Goal: Transaction & Acquisition: Purchase product/service

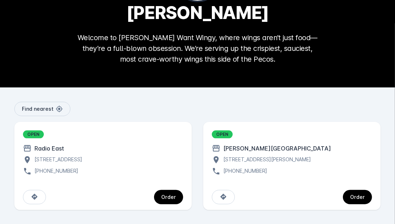
scroll to position [67, 0]
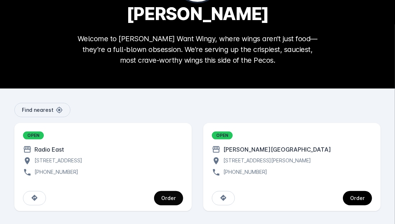
click at [173, 202] on span "continue" at bounding box center [168, 198] width 29 height 17
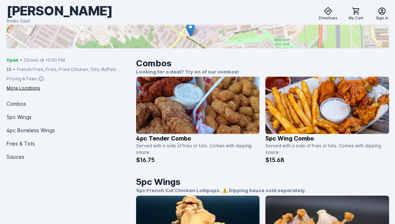
scroll to position [143, 0]
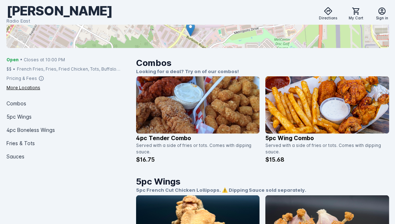
click at [188, 124] on img at bounding box center [198, 104] width 124 height 57
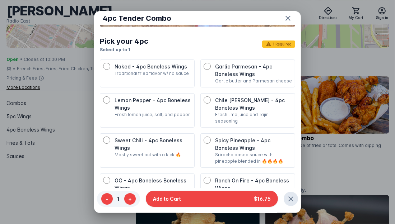
scroll to position [106, 0]
